Goal: Information Seeking & Learning: Understand process/instructions

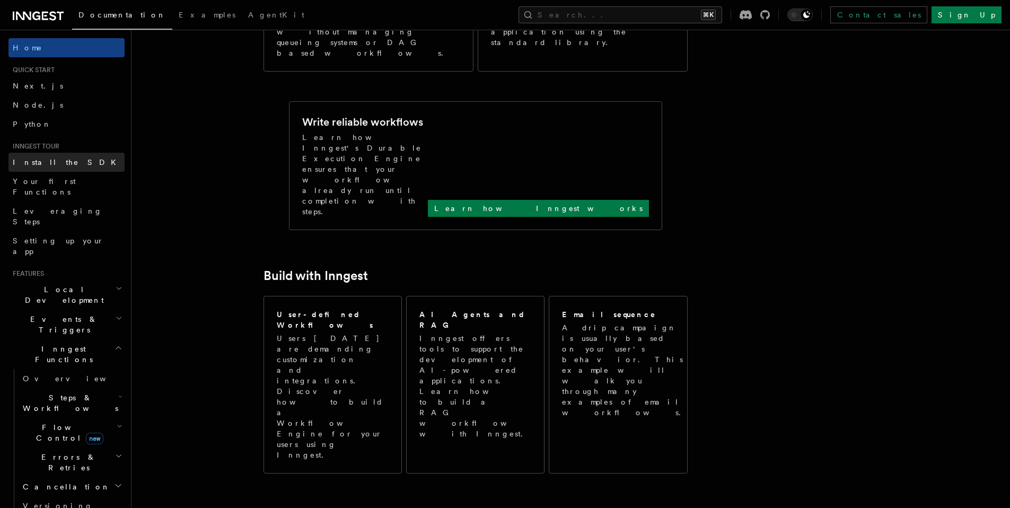
scroll to position [378, 0]
click at [115, 344] on icon "button" at bounding box center [119, 348] width 8 height 8
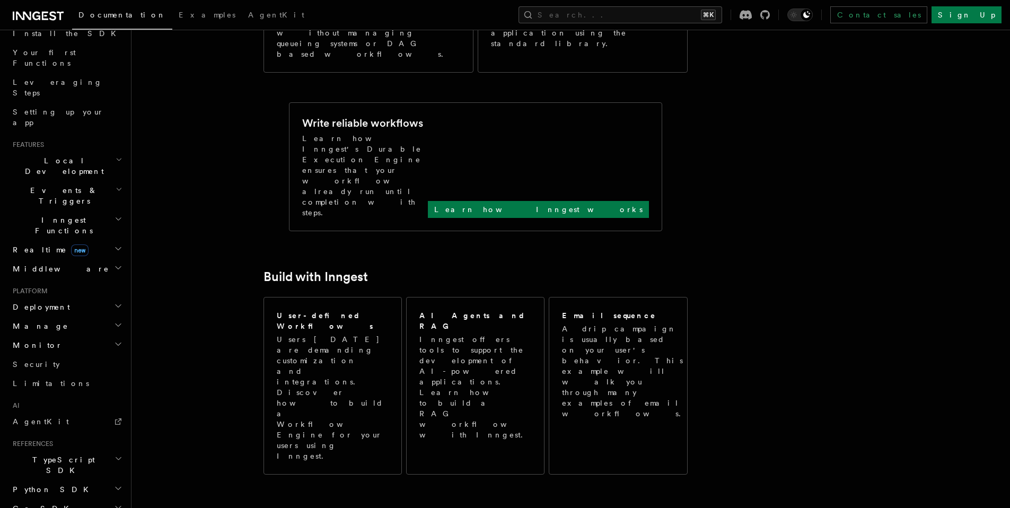
scroll to position [163, 0]
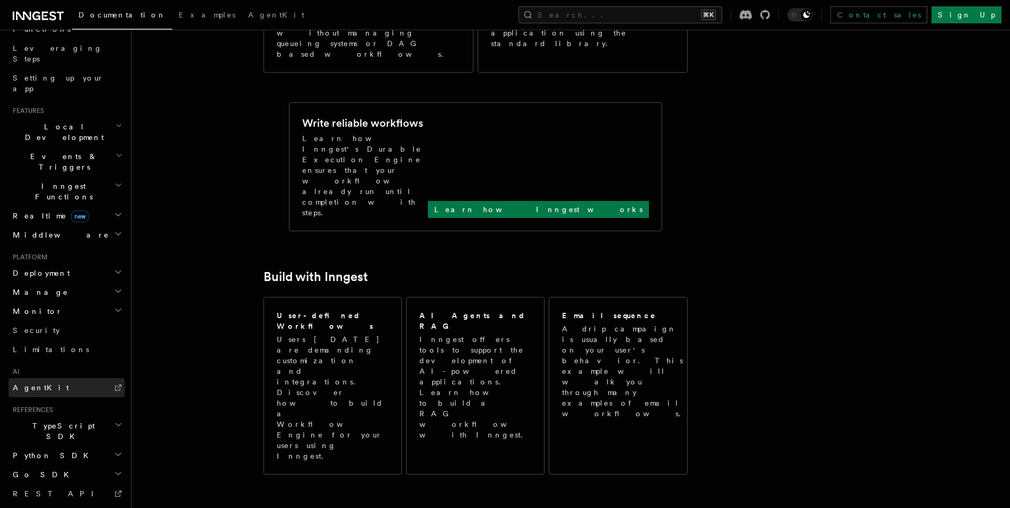
click at [82, 378] on link "AgentKit" at bounding box center [66, 387] width 116 height 19
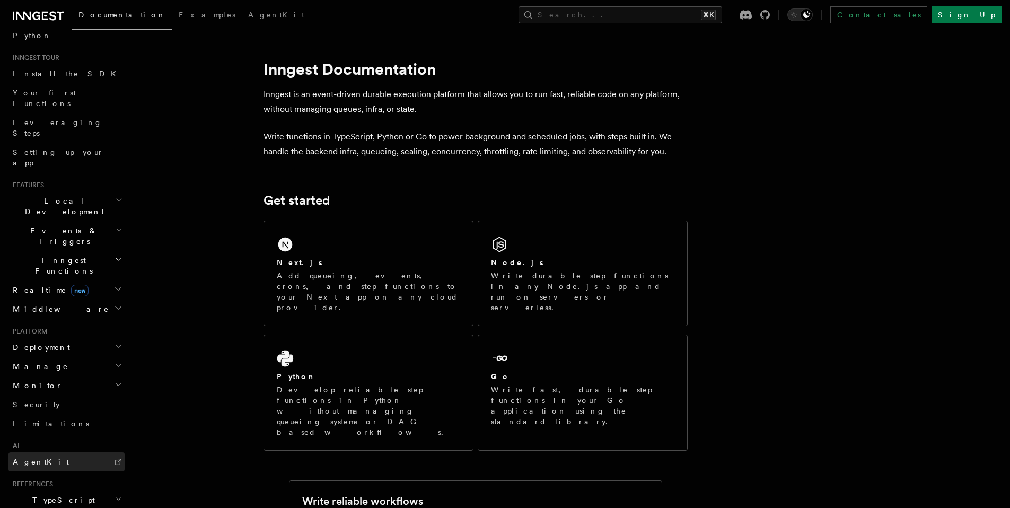
scroll to position [0, 0]
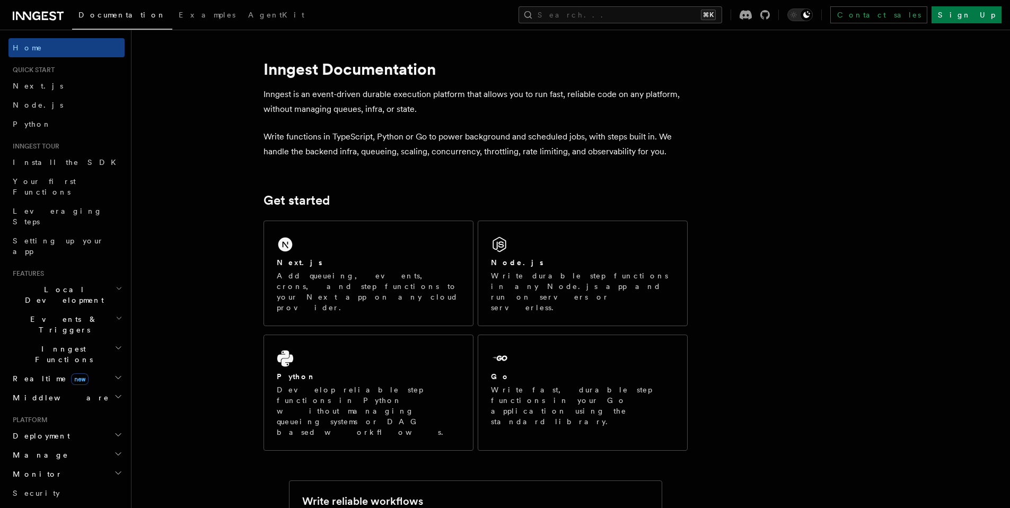
click at [88, 339] on h2 "Inngest Functions" at bounding box center [66, 354] width 116 height 30
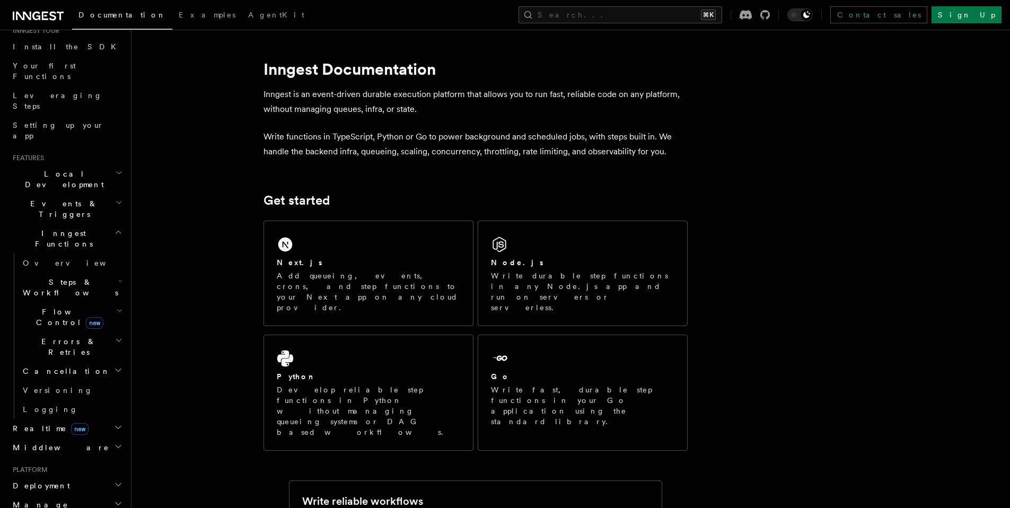
scroll to position [121, 0]
click at [118, 271] on icon "button" at bounding box center [120, 275] width 4 height 8
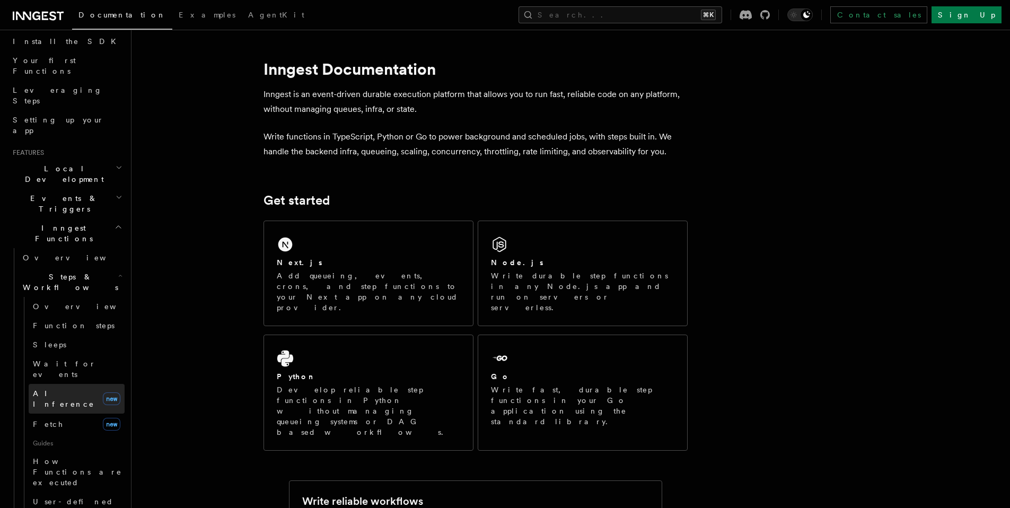
click at [66, 389] on span "AI Inference" at bounding box center [64, 398] width 62 height 19
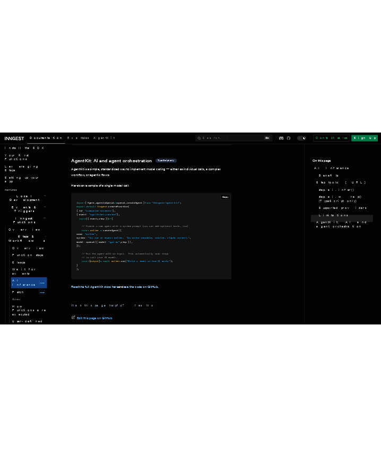
scroll to position [3100, 0]
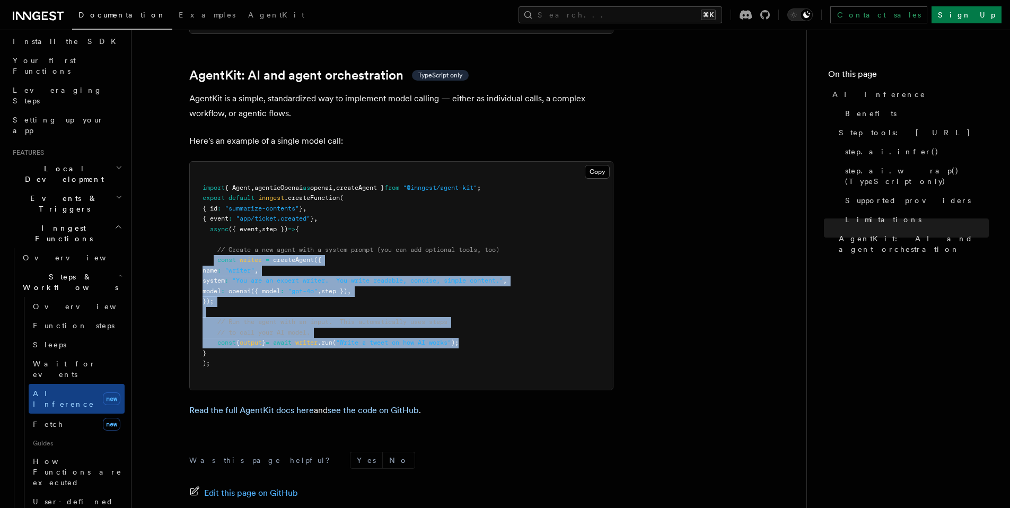
drag, startPoint x: 214, startPoint y: 209, endPoint x: 501, endPoint y: 293, distance: 298.8
click at [380, 293] on pre "import { Agent , agenticOpenai as openai , createAgent } from "@inngest/agent-k…" at bounding box center [401, 276] width 423 height 228
copy code "const writer = createAgent ({ name : "writer" , system : "You are an expert wri…"
